Goal: Information Seeking & Learning: Learn about a topic

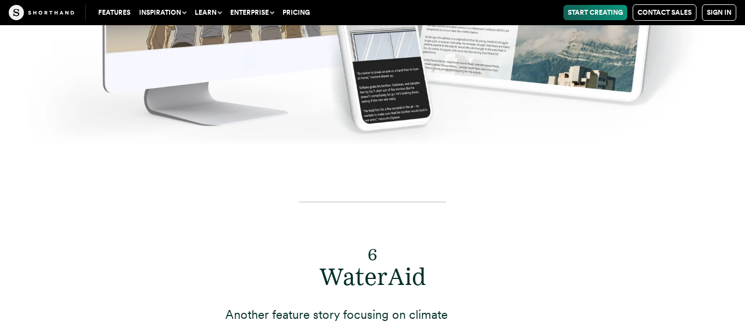
scroll to position [8385, 0]
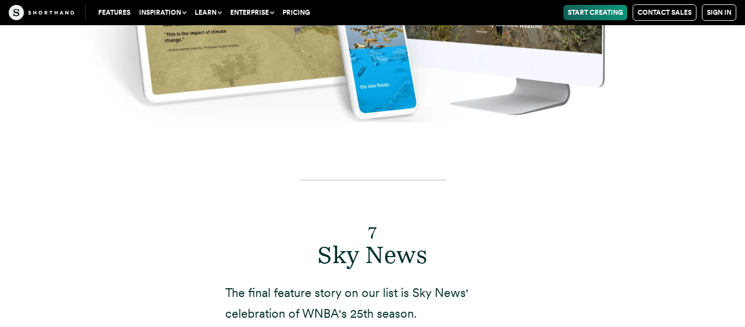
scroll to position [9138, 0]
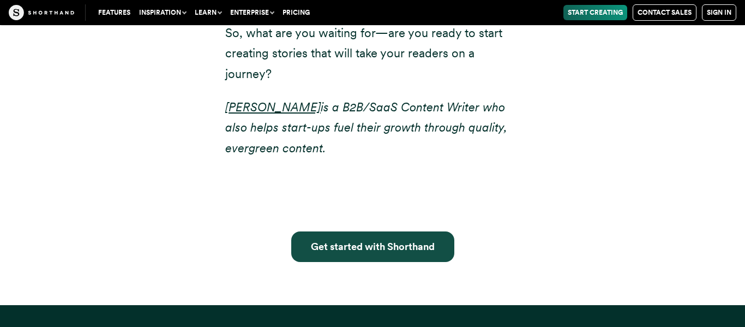
scroll to position [10490, 0]
